Goal: Information Seeking & Learning: Learn about a topic

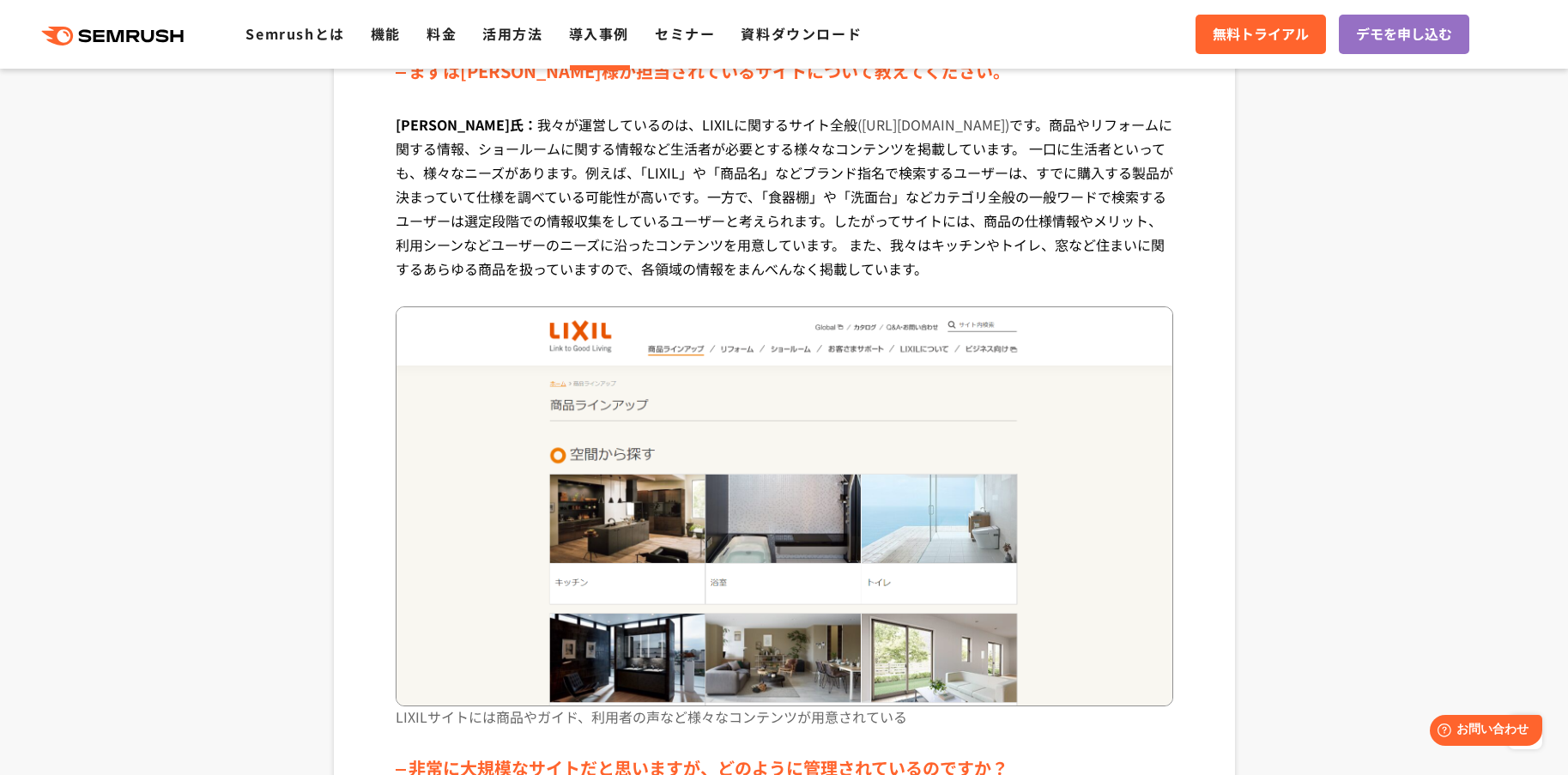
scroll to position [703, 0]
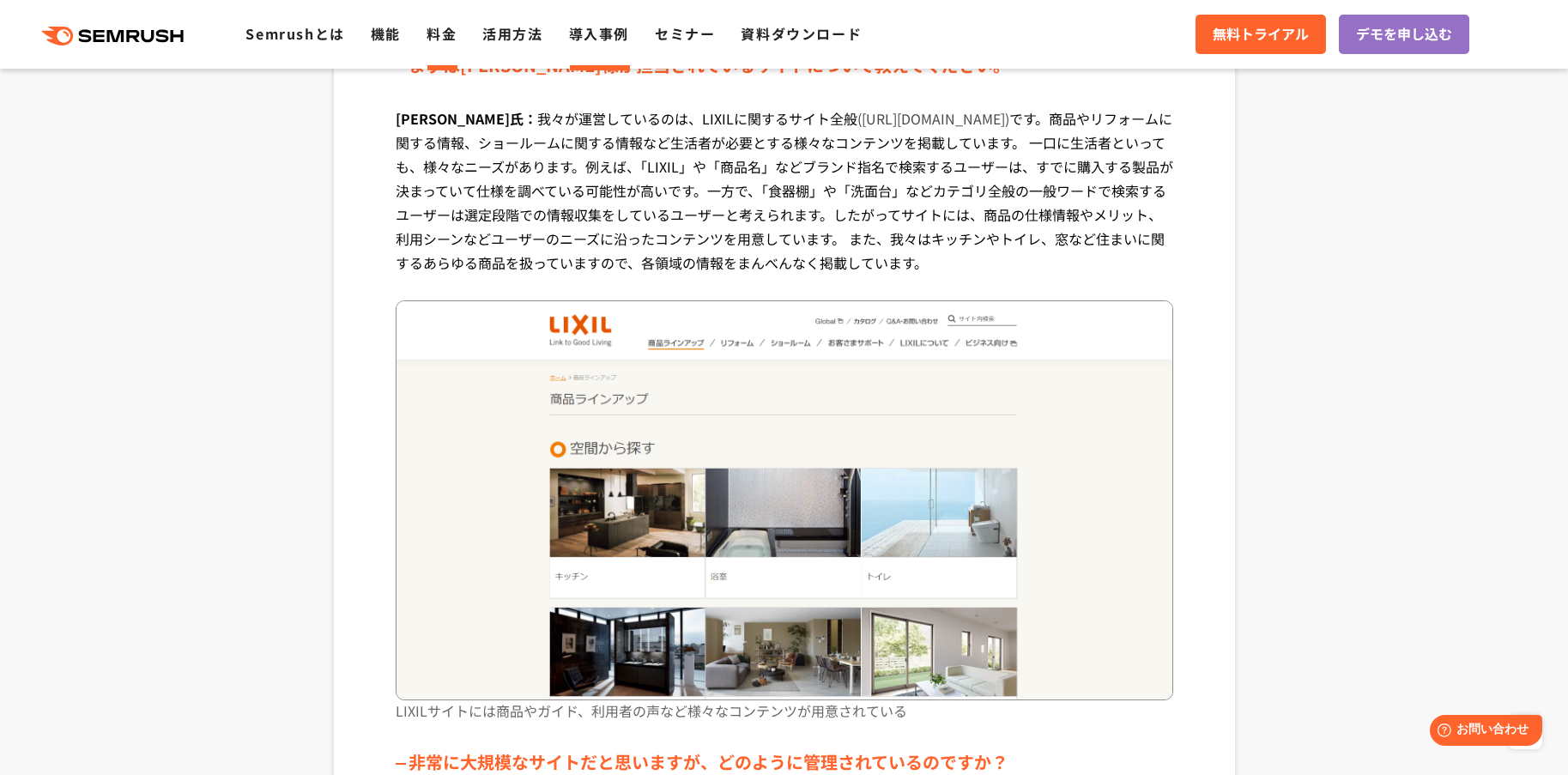
click at [446, 34] on link "料金" at bounding box center [442, 33] width 30 height 21
